Goal: Information Seeking & Learning: Compare options

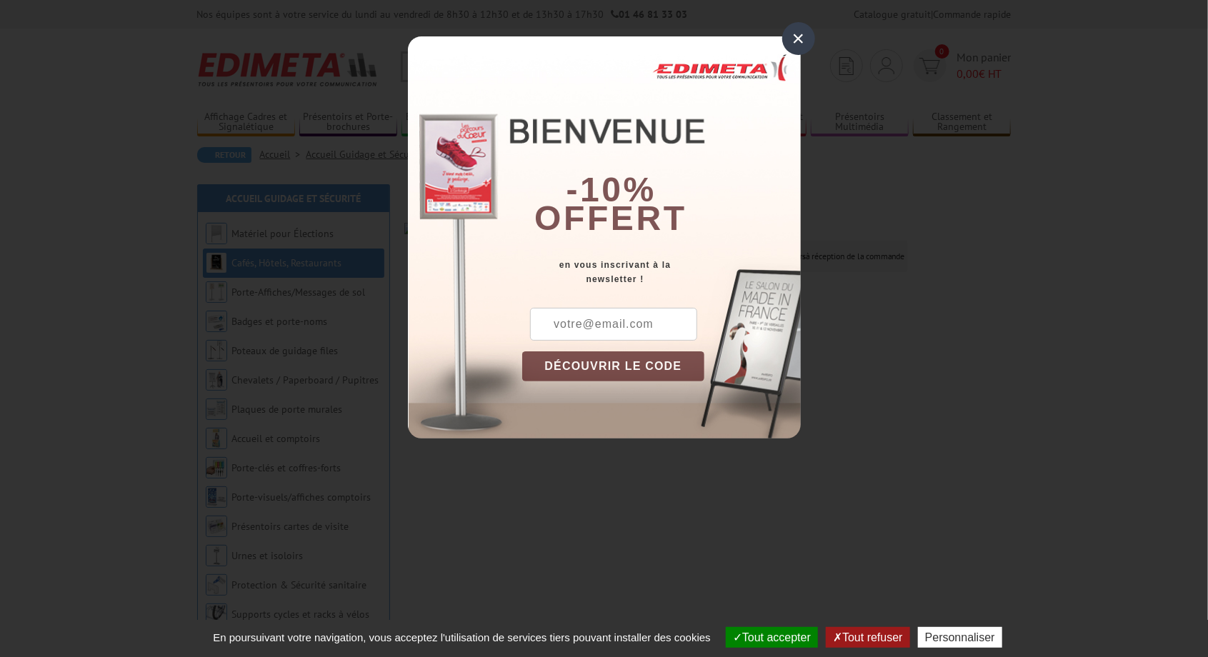
click at [806, 35] on div "×" at bounding box center [798, 38] width 33 height 33
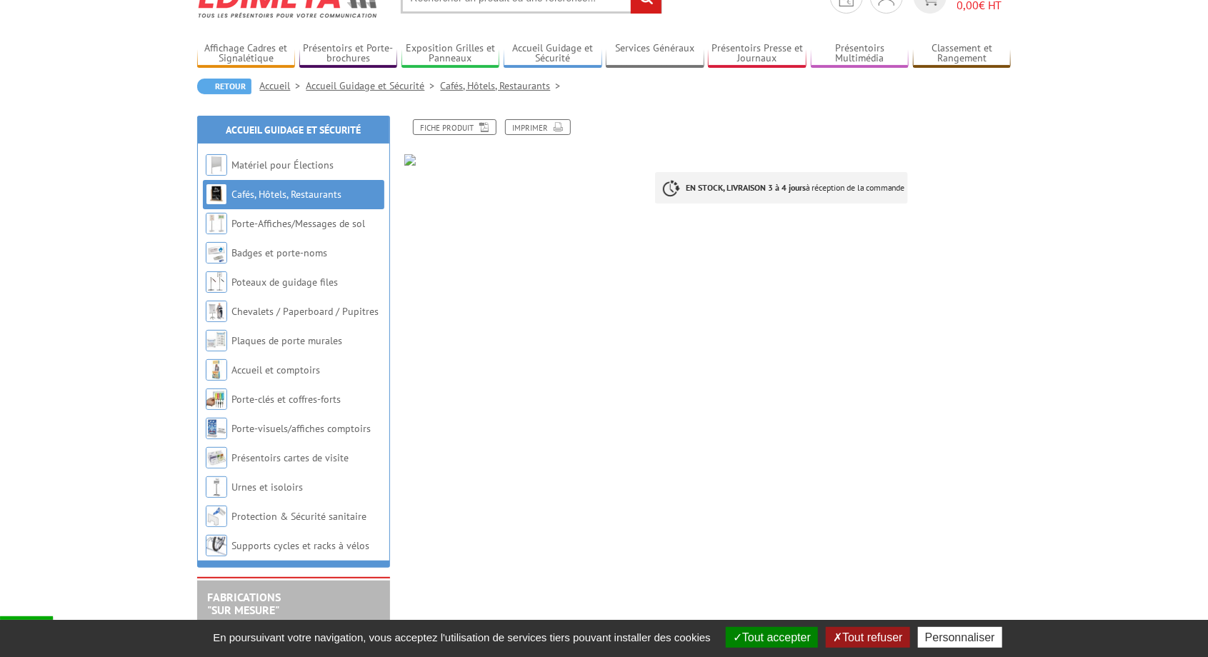
scroll to position [66, 0]
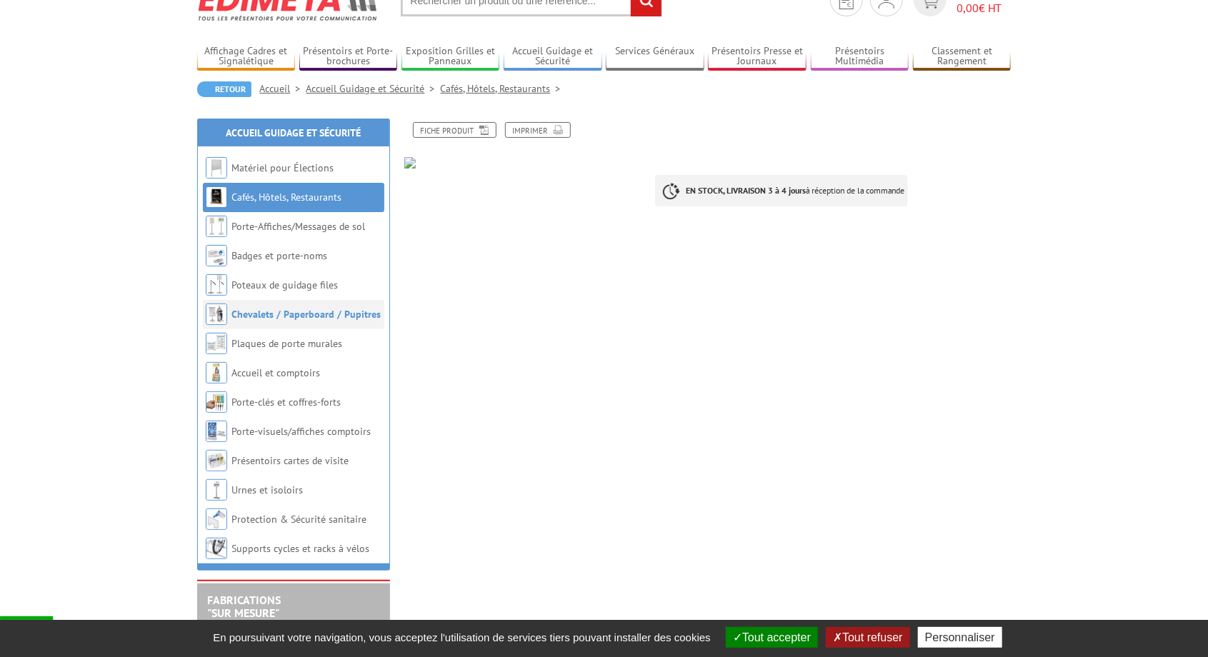
click at [310, 319] on link "Chevalets / Paperboard / Pupitres" at bounding box center [306, 314] width 149 height 13
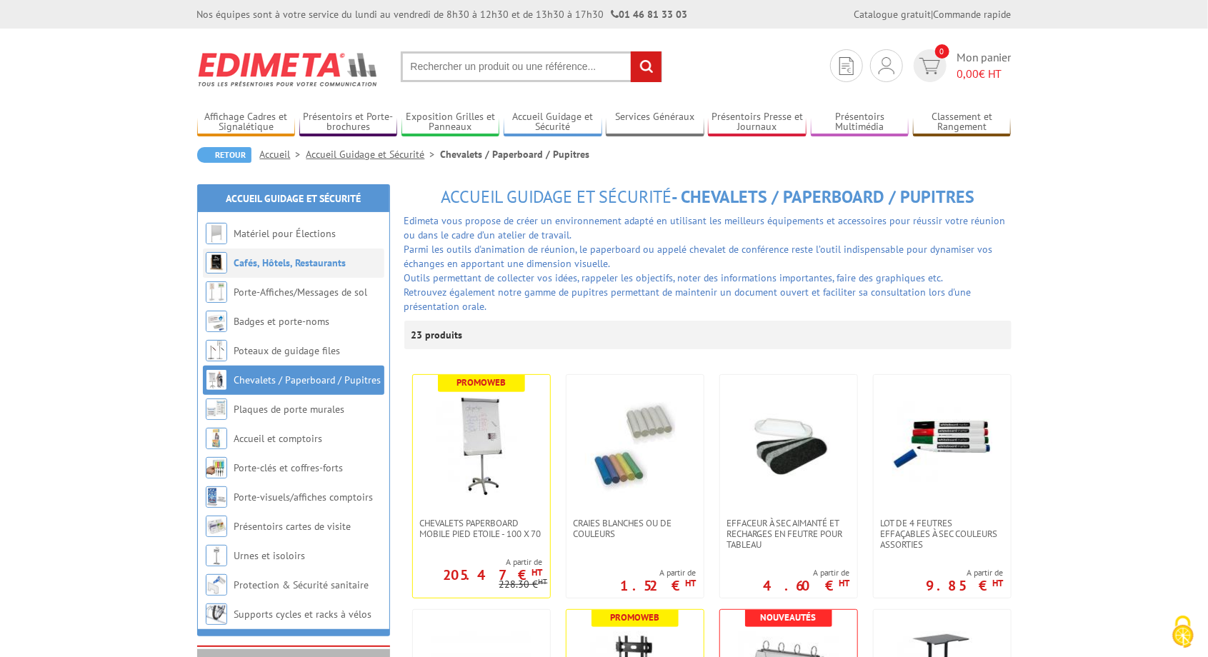
click at [258, 264] on link "Cafés, Hôtels, Restaurants" at bounding box center [290, 262] width 112 height 13
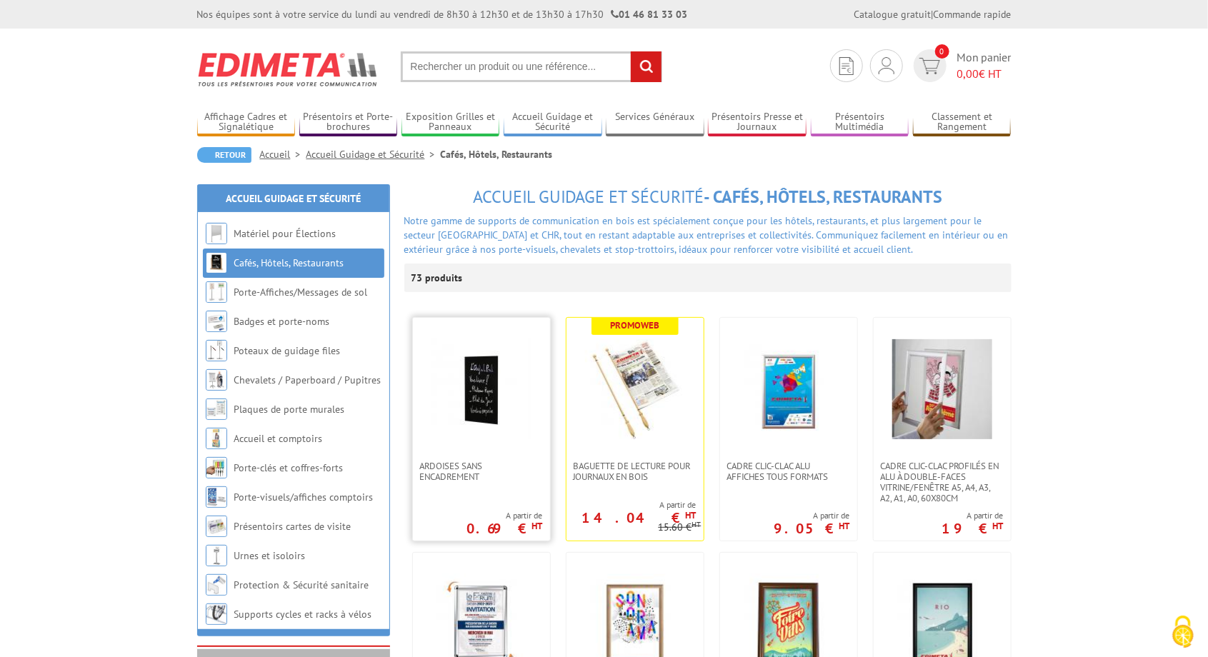
click at [480, 399] on img at bounding box center [481, 389] width 100 height 100
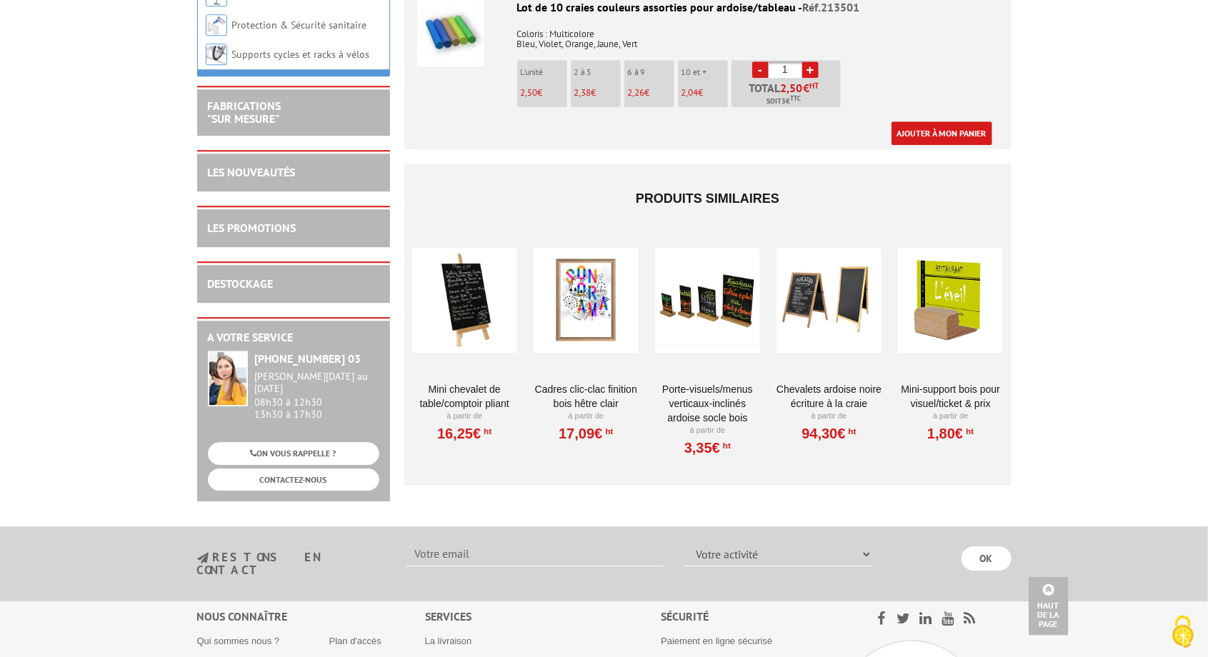
scroll to position [2023, 0]
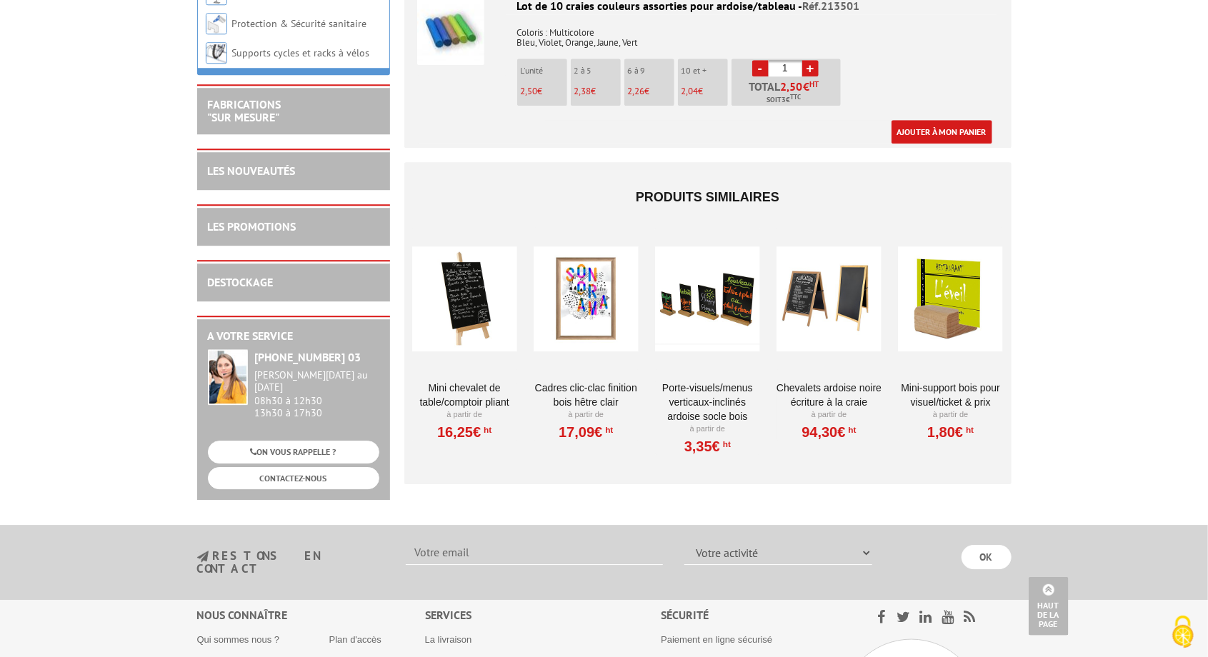
click at [471, 403] on link "Mini Chevalet de table/comptoir pliant" at bounding box center [464, 395] width 105 height 29
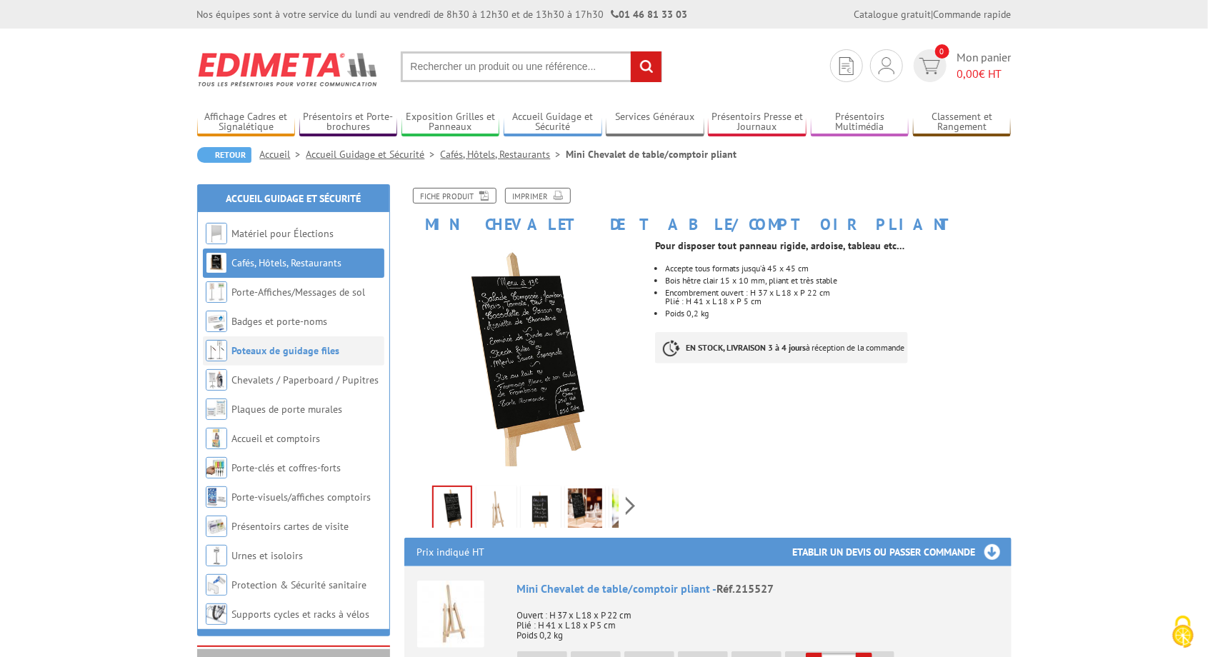
click at [276, 354] on link "Poteaux de guidage files" at bounding box center [286, 350] width 108 height 13
click at [506, 511] on img at bounding box center [496, 511] width 34 height 44
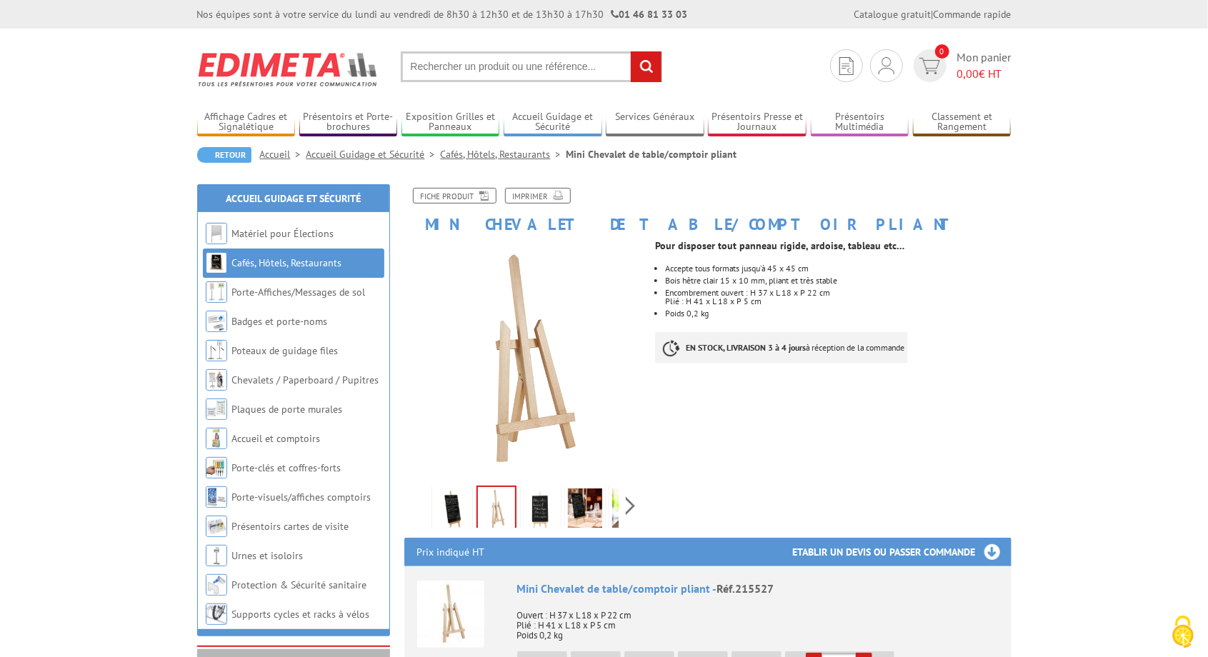
click at [545, 508] on img at bounding box center [541, 511] width 34 height 44
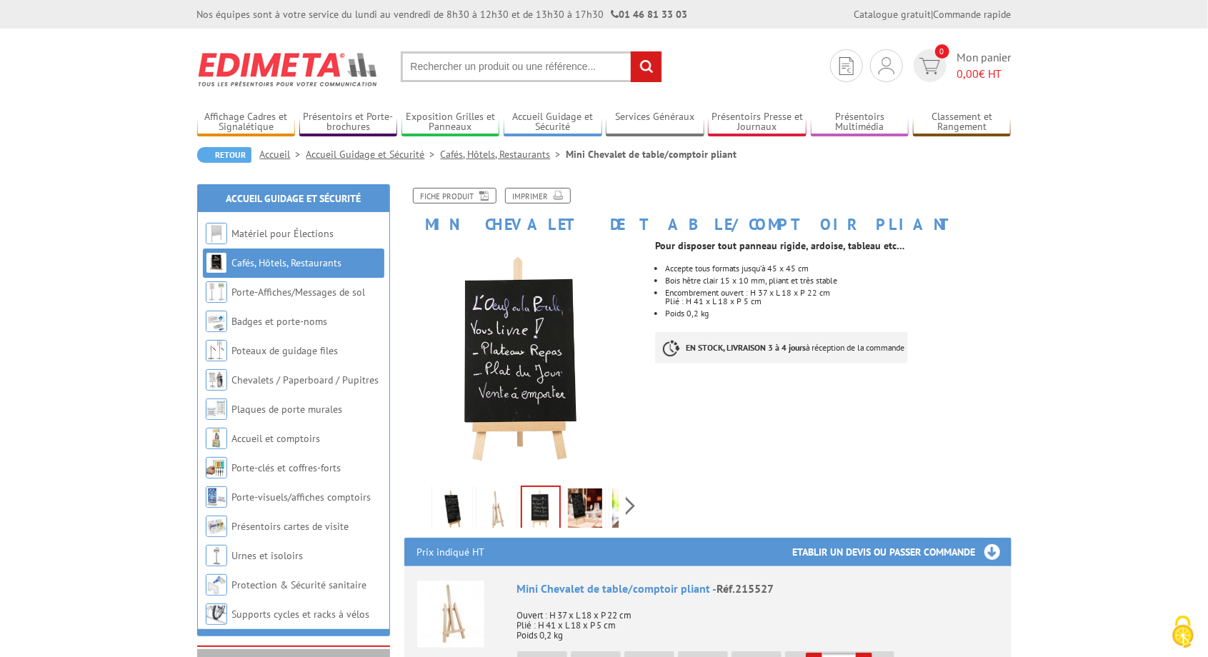
click at [591, 504] on img at bounding box center [585, 511] width 34 height 44
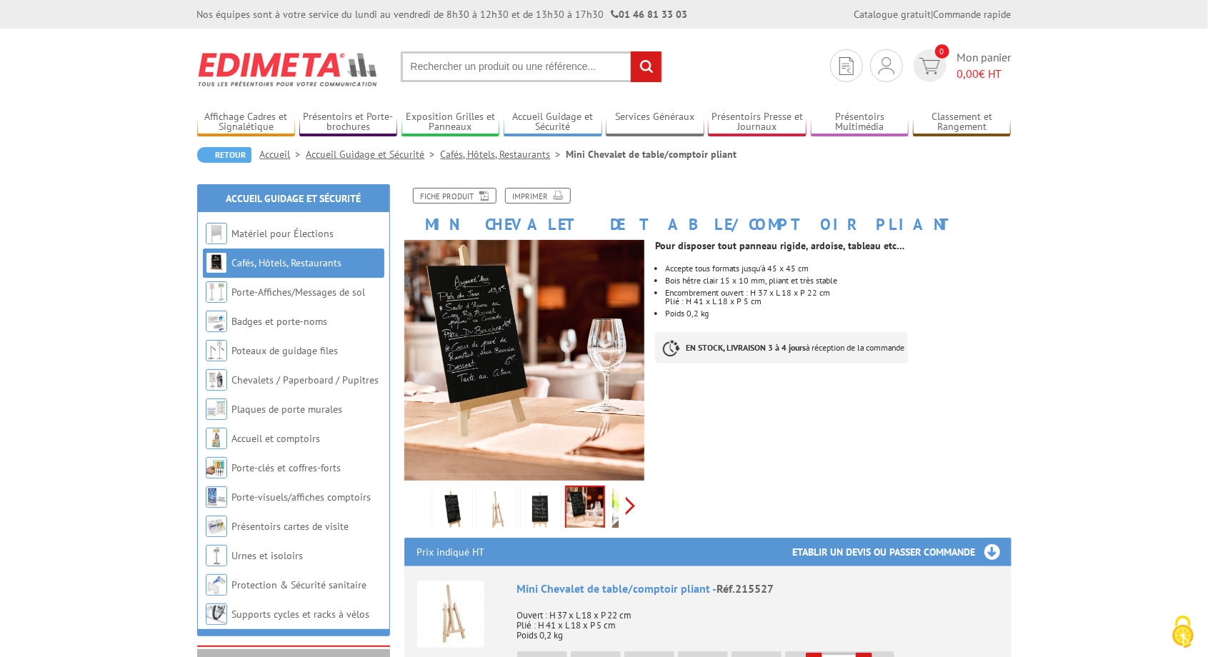
click at [633, 507] on div "Previous Next" at bounding box center [524, 506] width 241 height 50
